Goal: Task Accomplishment & Management: Use online tool/utility

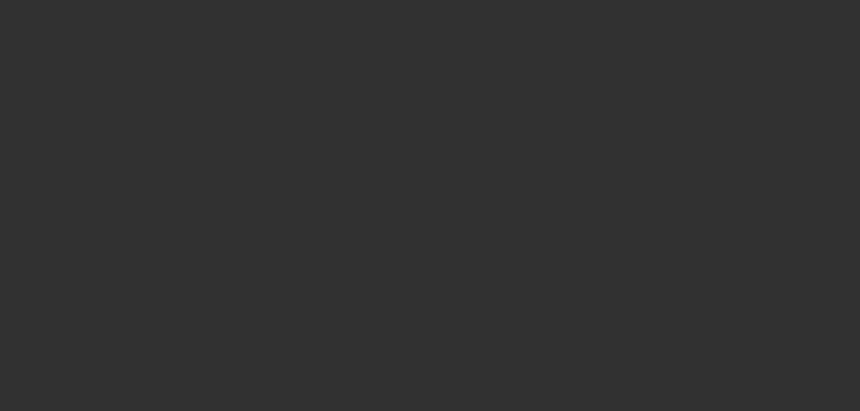
select select "0"
select select "2"
select select "0.1"
select select "4"
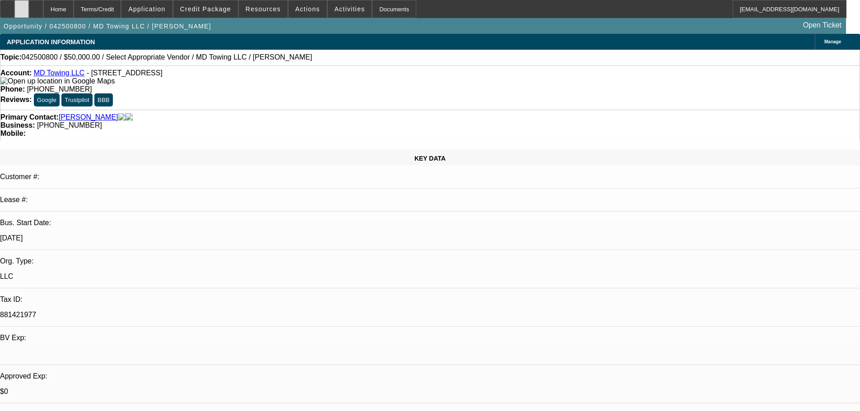
click at [29, 13] on div at bounding box center [21, 9] width 14 height 18
click at [233, 13] on span at bounding box center [205, 9] width 65 height 22
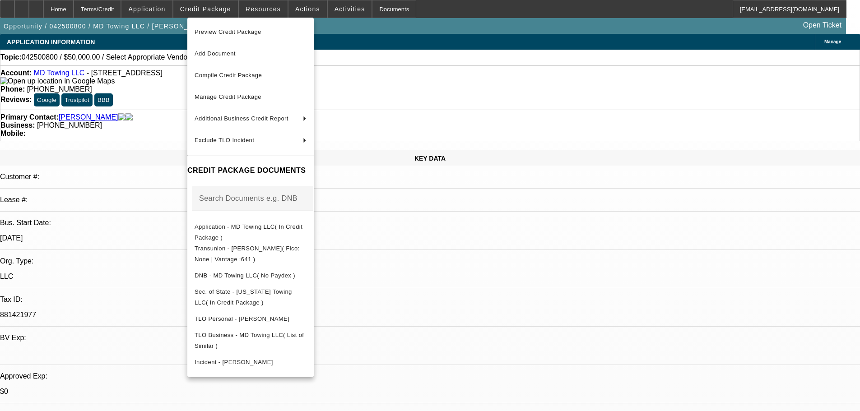
click at [816, 59] on div at bounding box center [430, 205] width 860 height 411
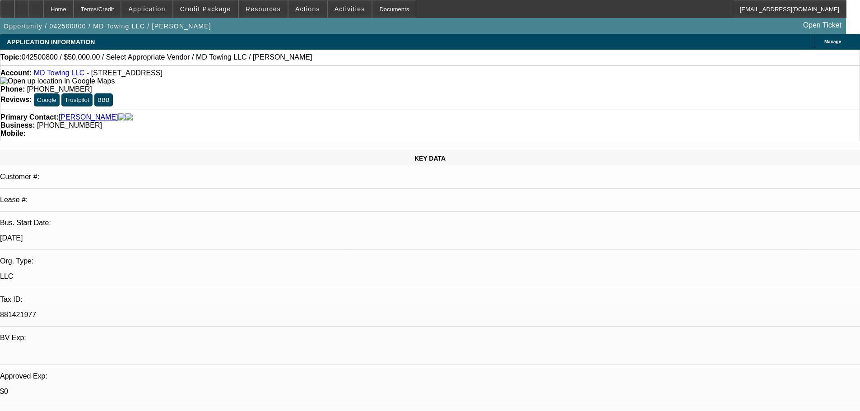
click at [68, 75] on link "MD Towing LLC" at bounding box center [59, 73] width 51 height 8
